Goal: Transaction & Acquisition: Download file/media

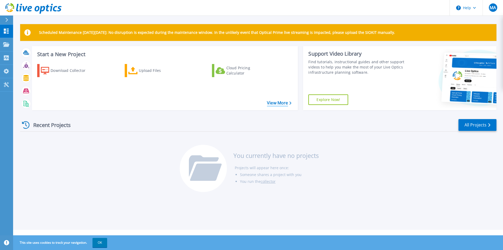
click at [279, 105] on link "View More" at bounding box center [279, 102] width 24 height 5
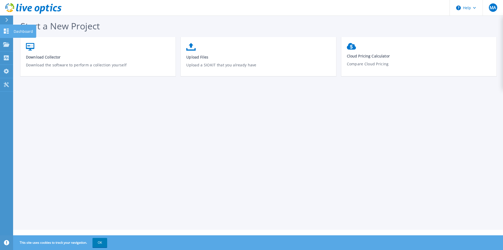
click at [2, 31] on link "Dashboard Dashboard" at bounding box center [6, 31] width 13 height 13
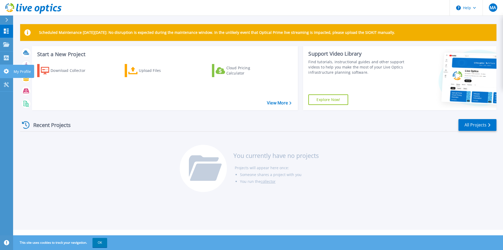
click at [10, 69] on link "My Profile My Profile" at bounding box center [6, 71] width 13 height 13
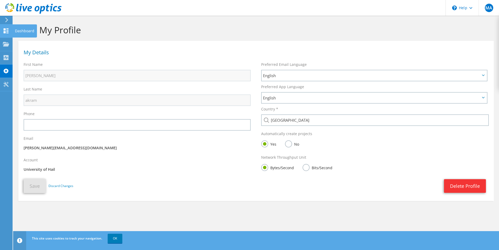
click at [6, 34] on div at bounding box center [6, 32] width 6 height 6
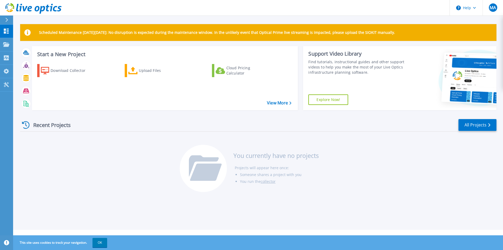
click at [8, 16] on div at bounding box center [9, 19] width 8 height 9
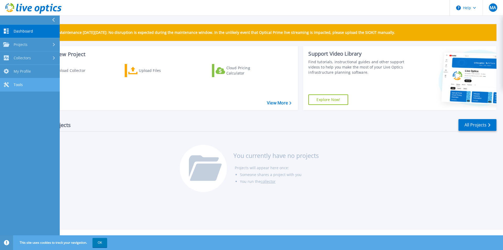
click at [35, 80] on link "Tools Tools" at bounding box center [30, 84] width 60 height 13
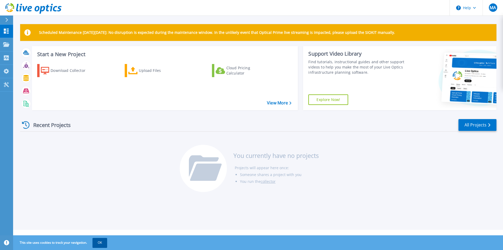
click at [104, 240] on button "OK" at bounding box center [99, 242] width 15 height 9
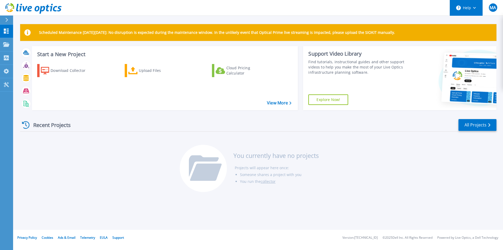
click at [469, 5] on button "Help" at bounding box center [466, 8] width 33 height 16
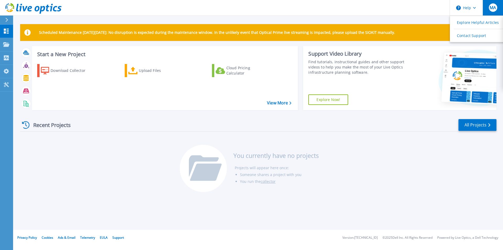
click at [492, 4] on div "MA" at bounding box center [493, 7] width 8 height 8
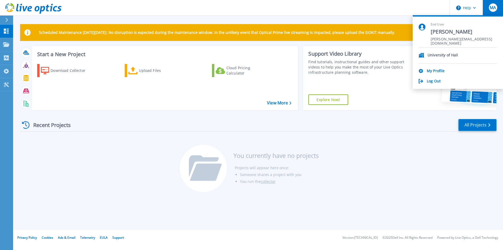
click at [399, 139] on div "Recent Projects All Projects You currently have no projects Projects will appea…" at bounding box center [258, 155] width 476 height 83
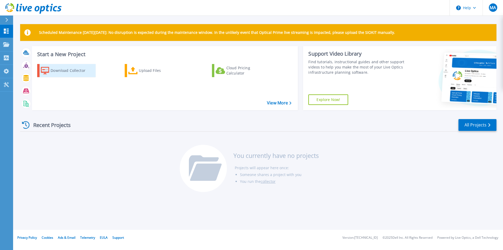
click at [46, 72] on icon at bounding box center [45, 71] width 8 height 8
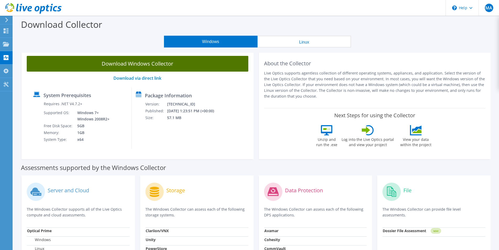
click at [199, 68] on link "Download Windows Collector" at bounding box center [138, 64] width 222 height 16
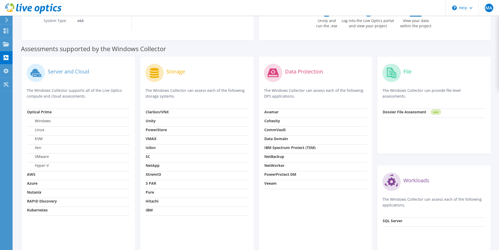
scroll to position [131, 0]
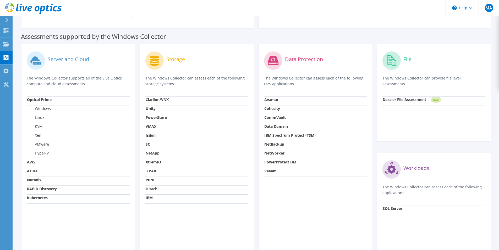
click at [43, 143] on label "VMware" at bounding box center [38, 143] width 22 height 5
click at [44, 152] on label "Hyper-V" at bounding box center [38, 152] width 22 height 5
